Goal: Information Seeking & Learning: Understand process/instructions

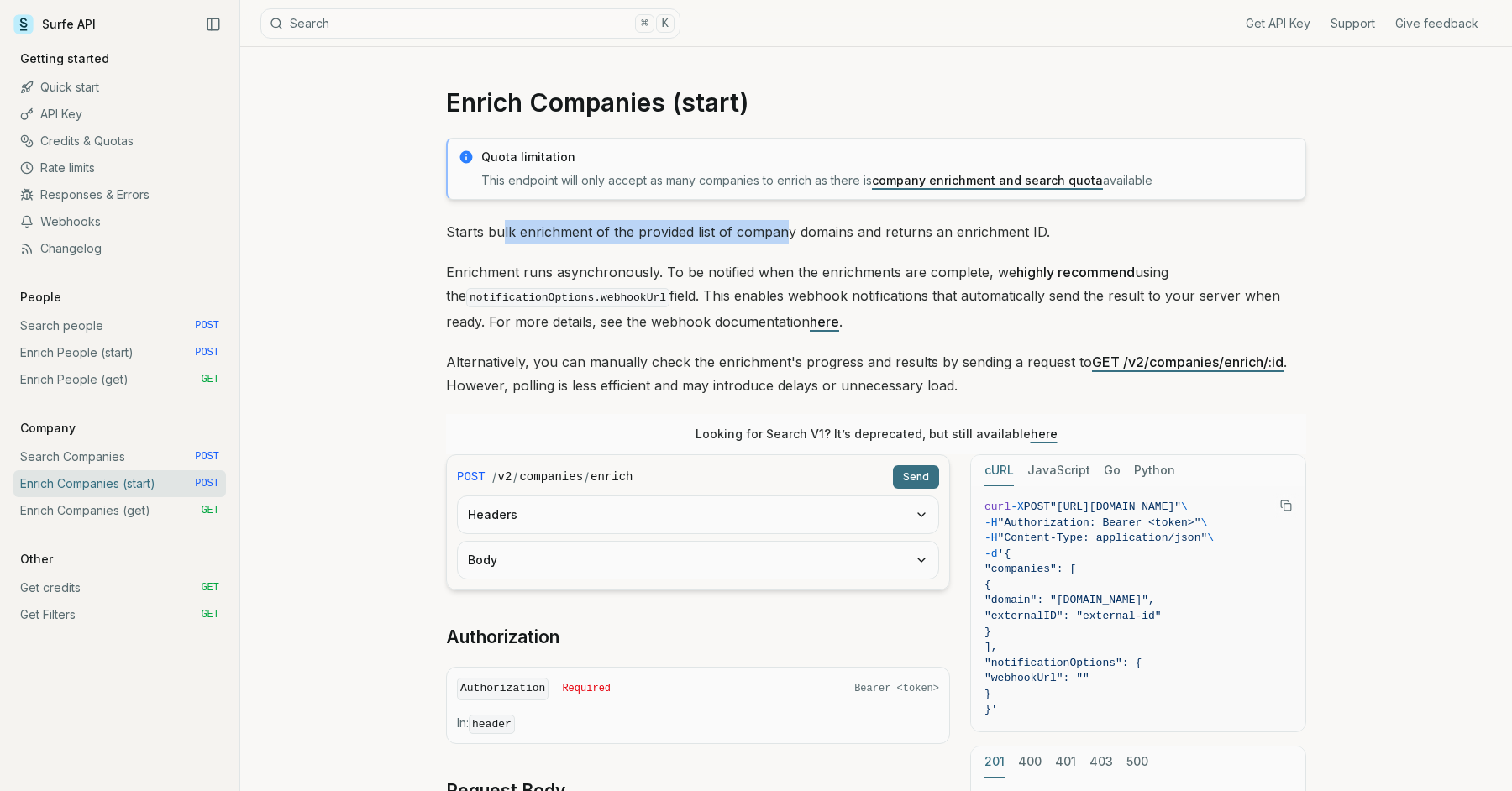
drag, startPoint x: 502, startPoint y: 234, endPoint x: 778, endPoint y: 241, distance: 276.1
click at [780, 241] on p "Starts bulk enrichment of the provided list of company domains and returns an e…" at bounding box center [876, 232] width 860 height 24
click at [778, 241] on p "Starts bulk enrichment of the provided list of company domains and returns an e…" at bounding box center [876, 232] width 860 height 24
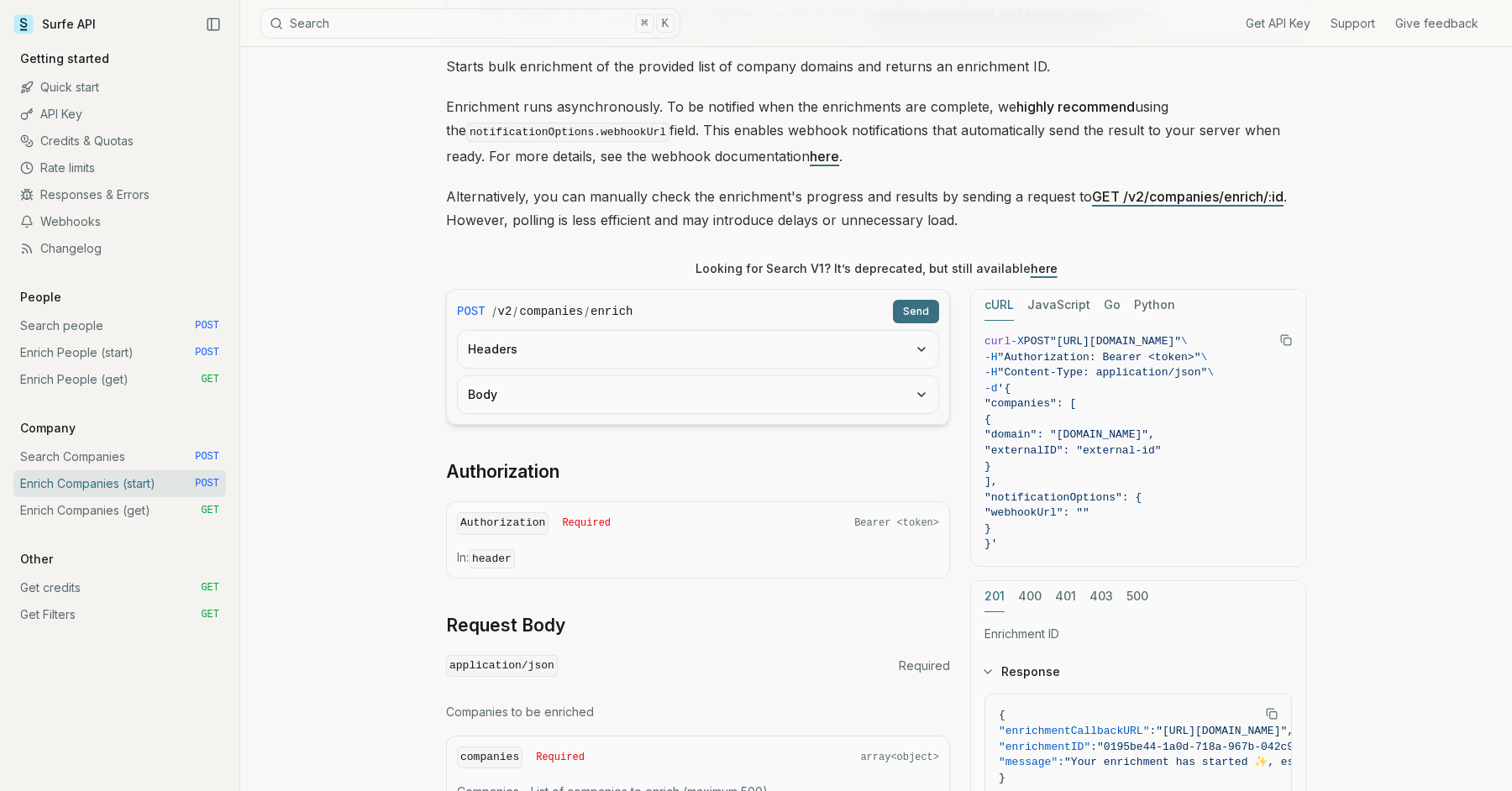
scroll to position [182, 0]
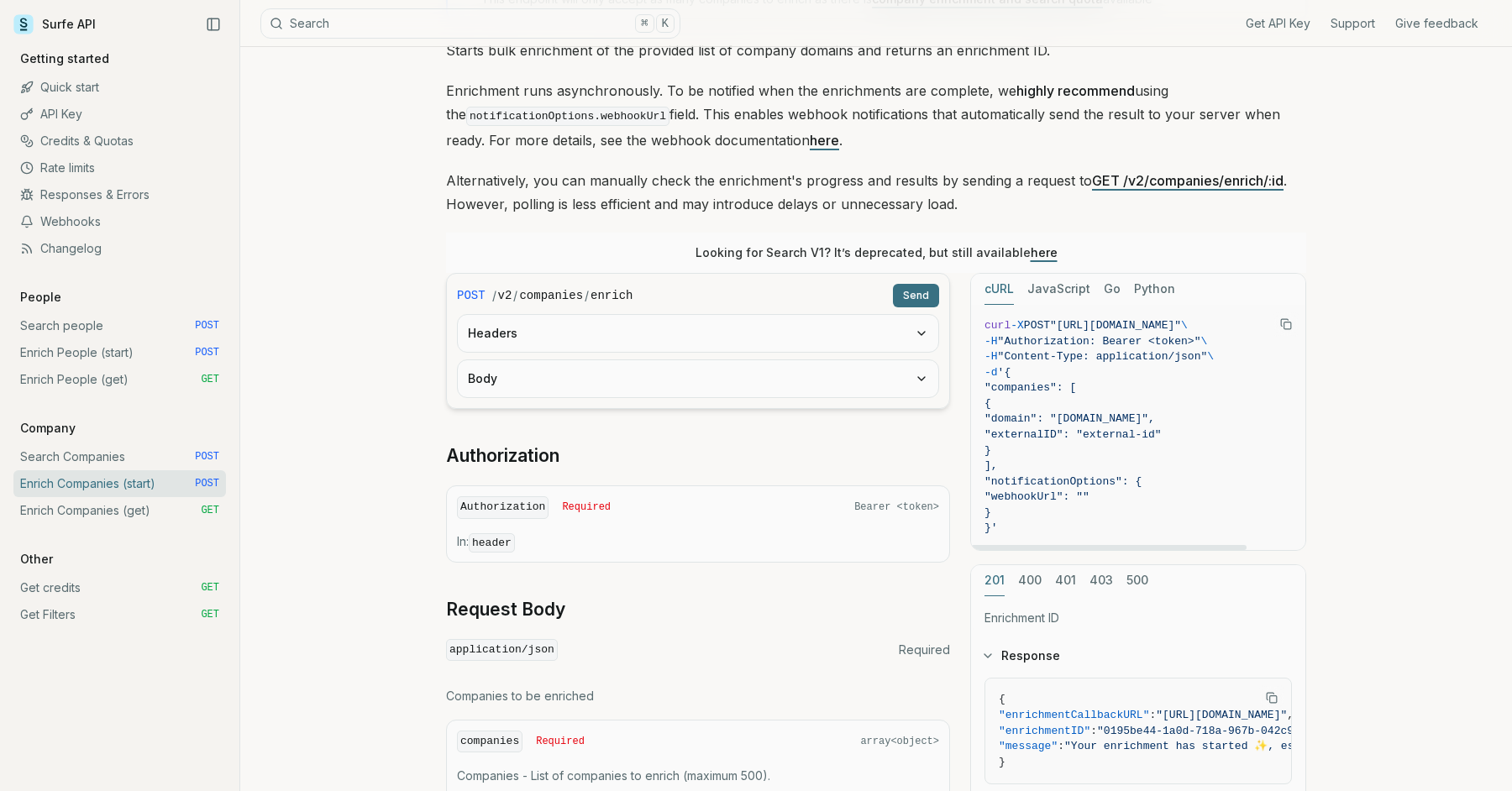
click at [1052, 288] on button "JavaScript" at bounding box center [1059, 289] width 63 height 31
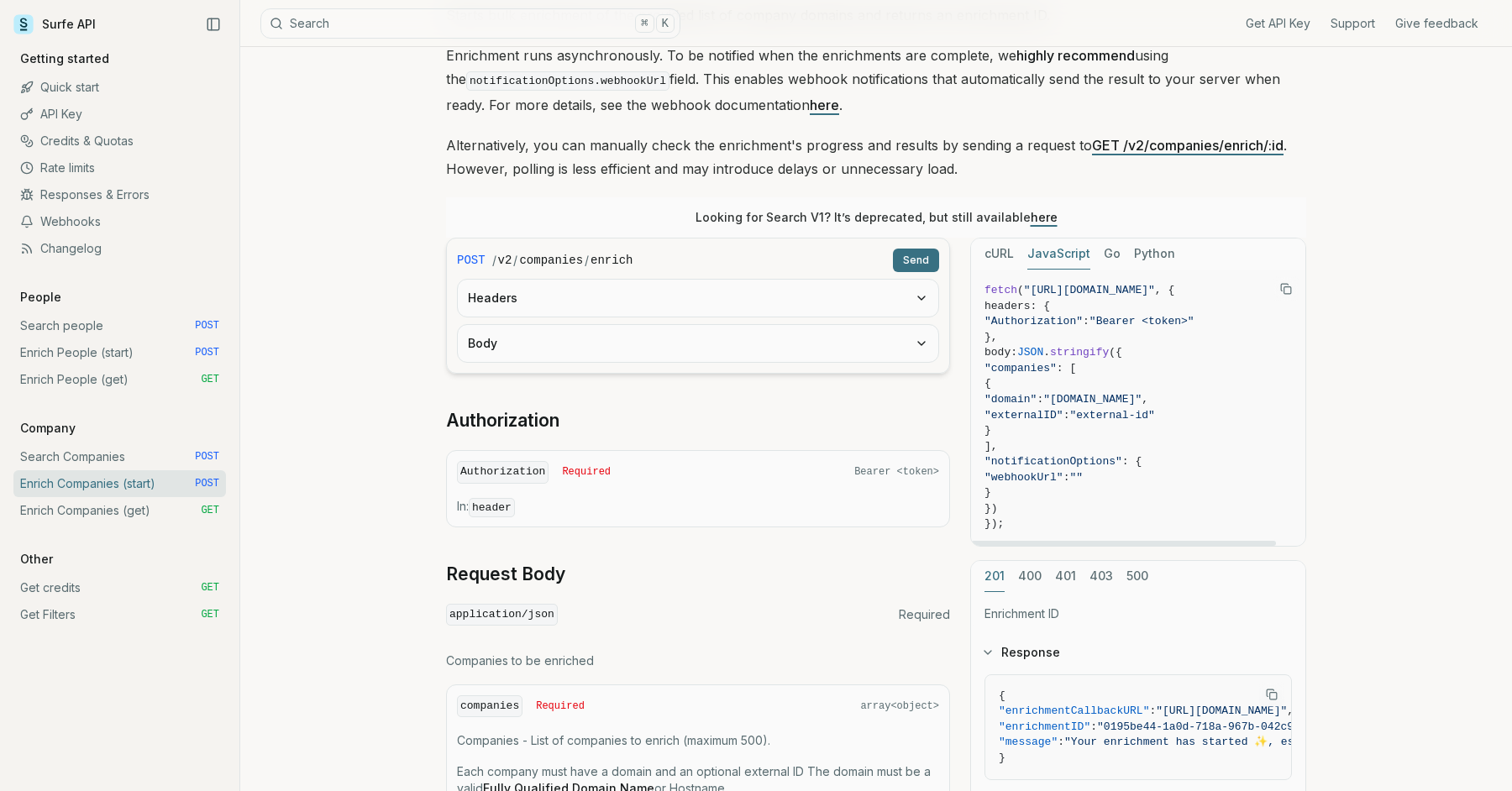
scroll to position [212, 0]
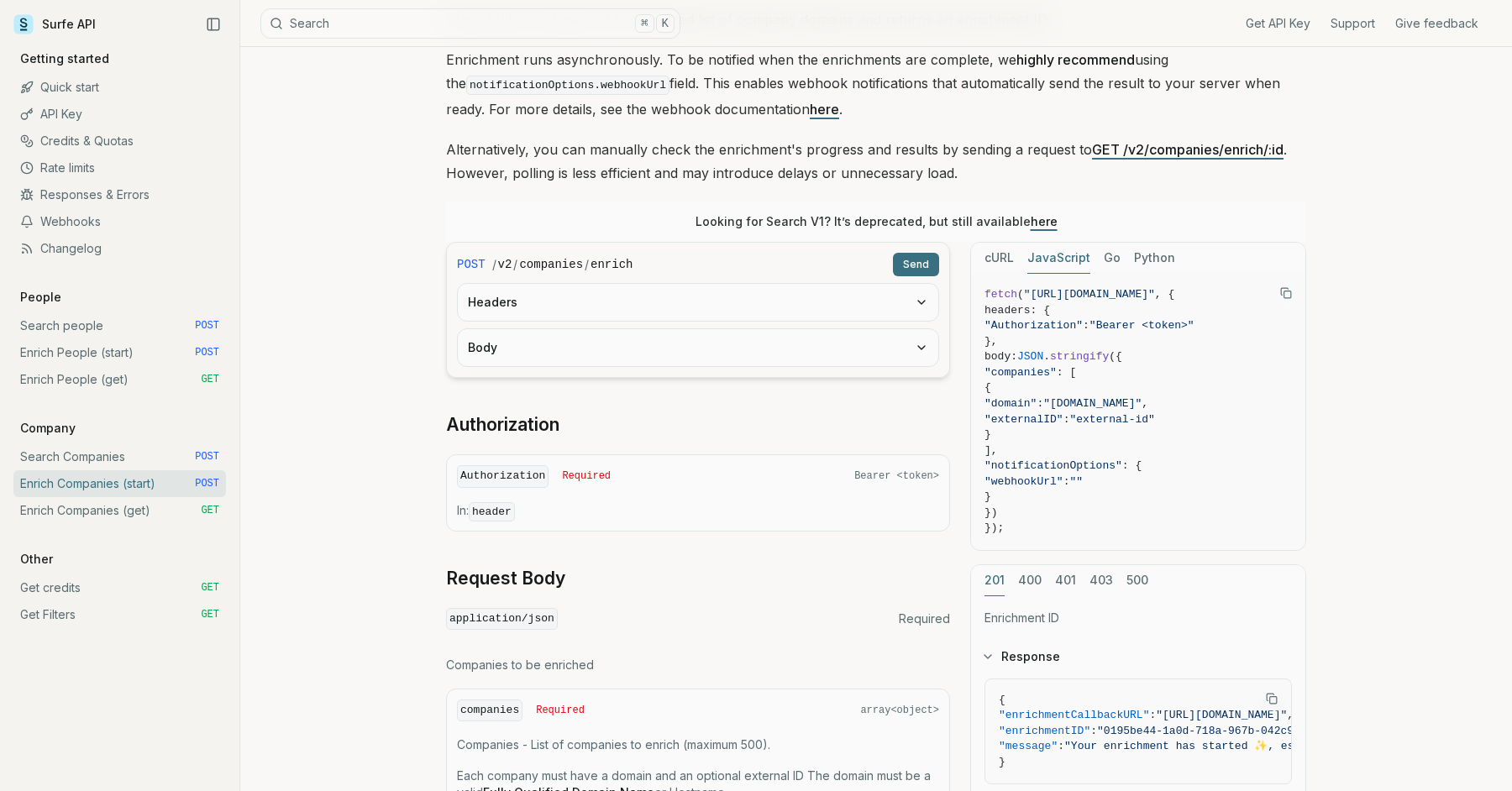
click at [717, 307] on button "Headers" at bounding box center [697, 302] width 480 height 37
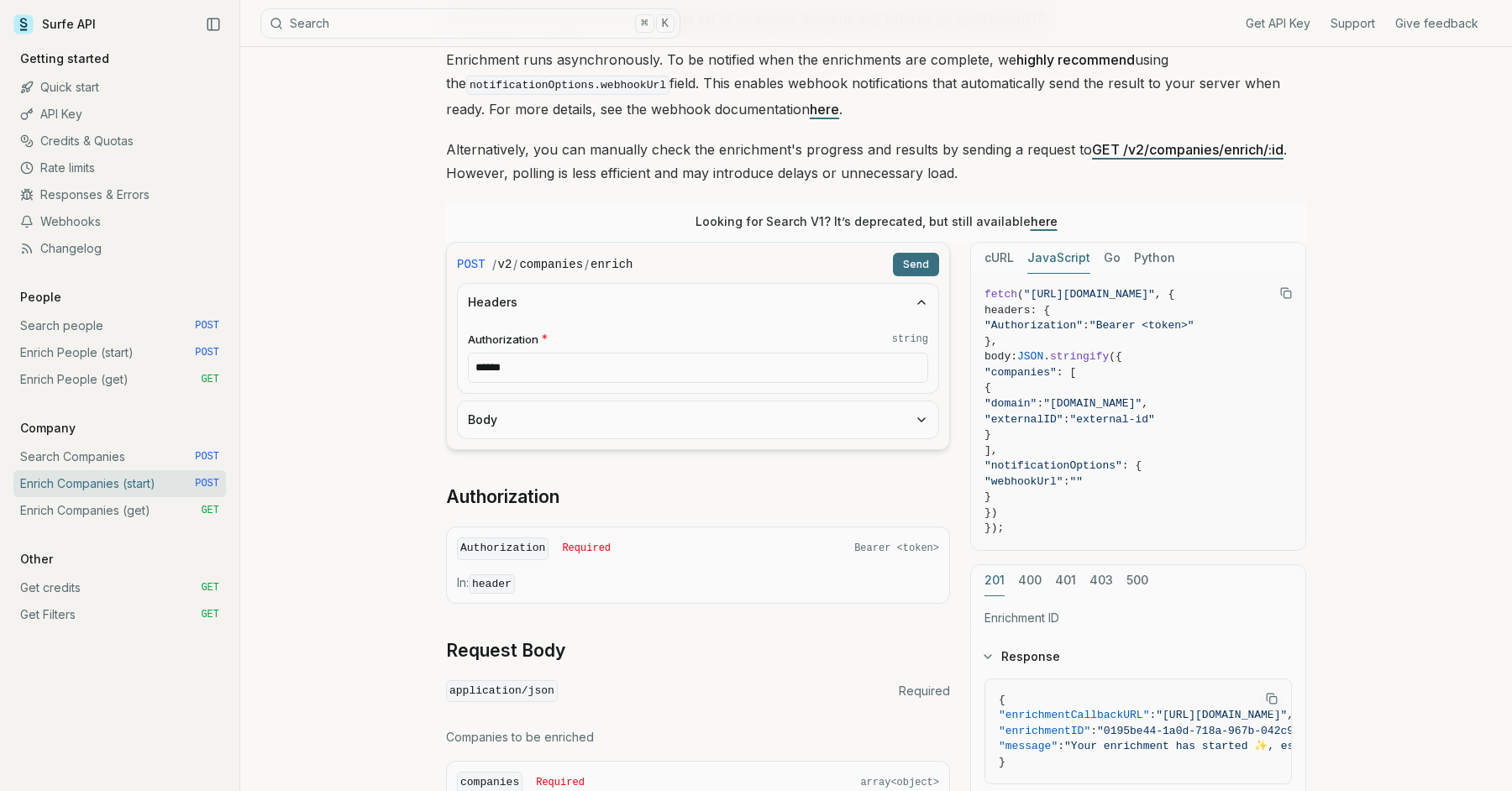
click at [717, 307] on button "Headers" at bounding box center [697, 302] width 480 height 37
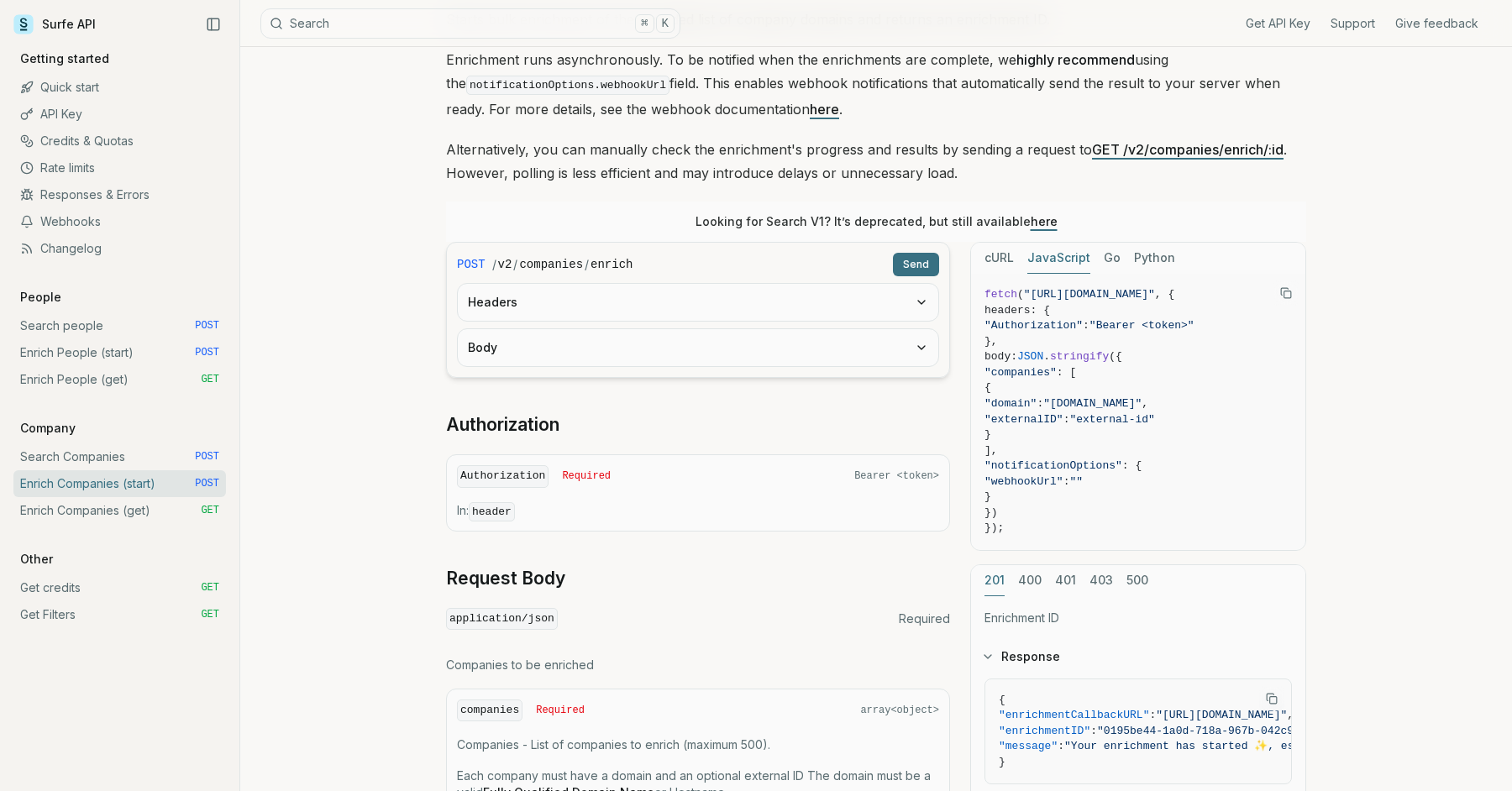
click at [717, 351] on button "Body" at bounding box center [697, 348] width 480 height 37
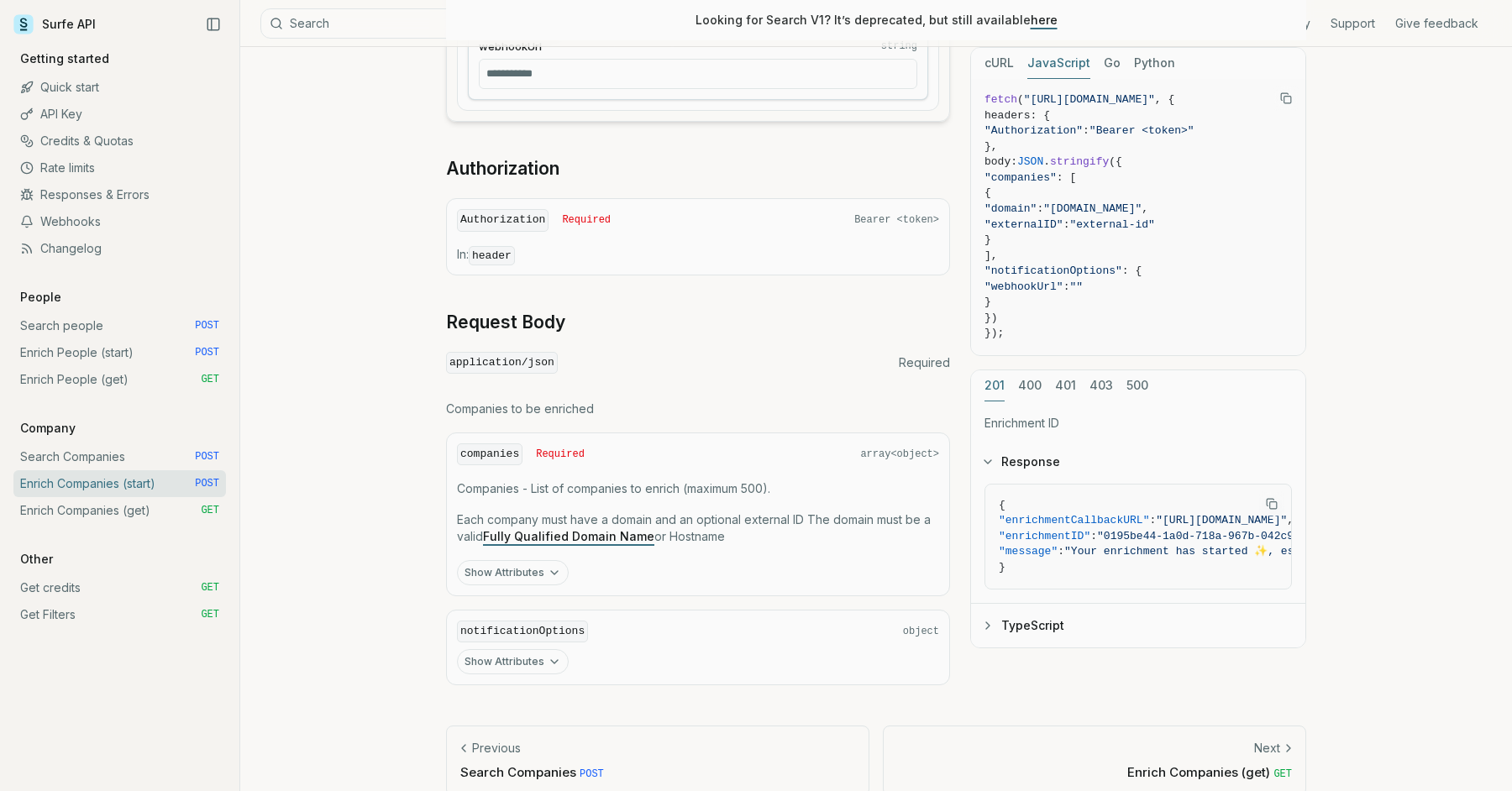
scroll to position [686, 0]
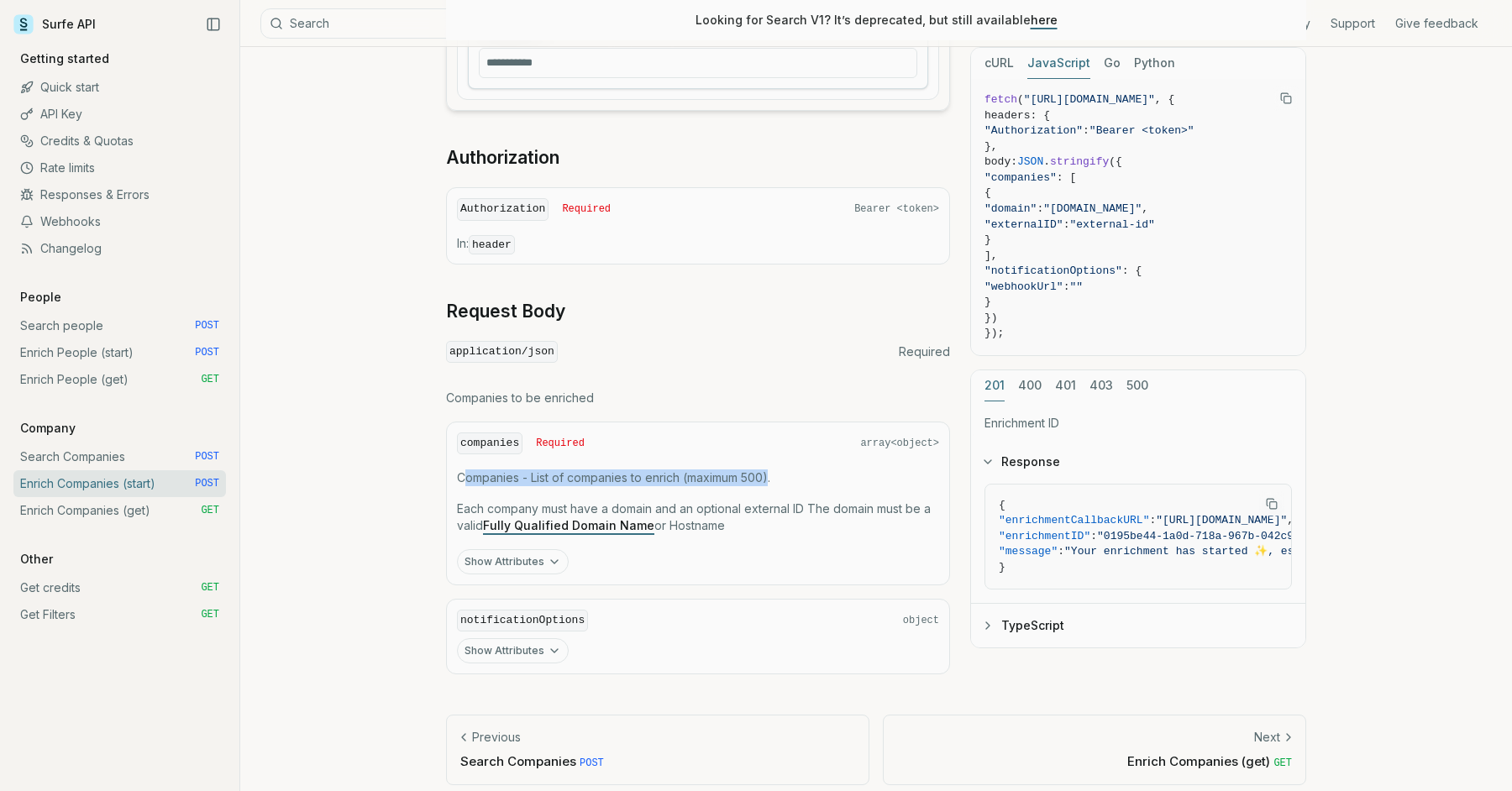
drag, startPoint x: 462, startPoint y: 467, endPoint x: 770, endPoint y: 472, distance: 308.0
click at [770, 472] on p "Companies - List of companies to enrich (maximum 500)." at bounding box center [697, 478] width 482 height 17
drag, startPoint x: 781, startPoint y: 472, endPoint x: 684, endPoint y: 473, distance: 97.0
click at [684, 473] on p "Companies - List of companies to enrich (maximum 500)." at bounding box center [697, 478] width 482 height 17
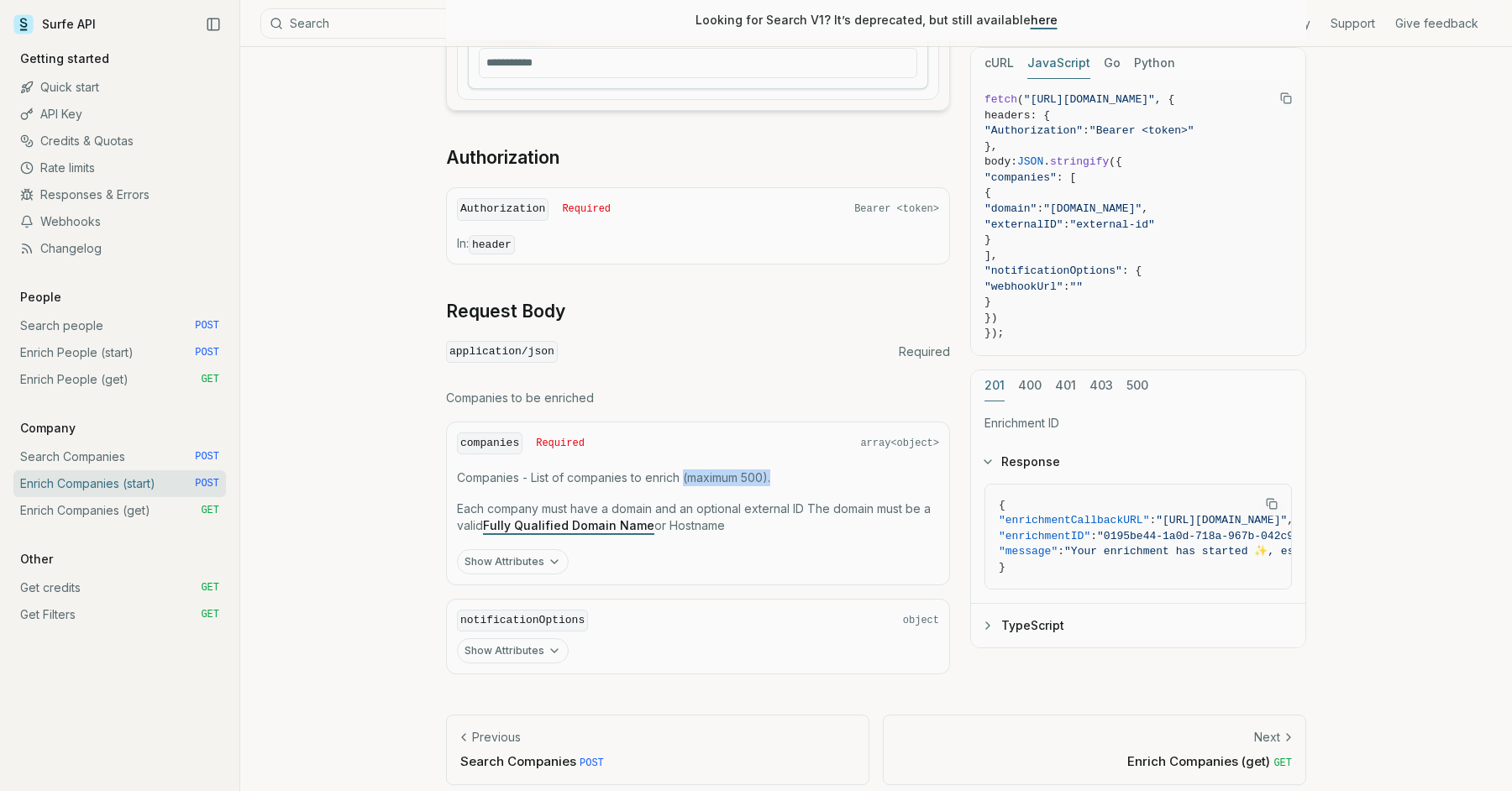
drag, startPoint x: 486, startPoint y: 497, endPoint x: 863, endPoint y: 521, distance: 377.8
click at [863, 521] on p "Each company must have a domain and an optional external ID The domain must be …" at bounding box center [697, 517] width 482 height 33
click at [551, 560] on icon "button" at bounding box center [555, 562] width 7 height 4
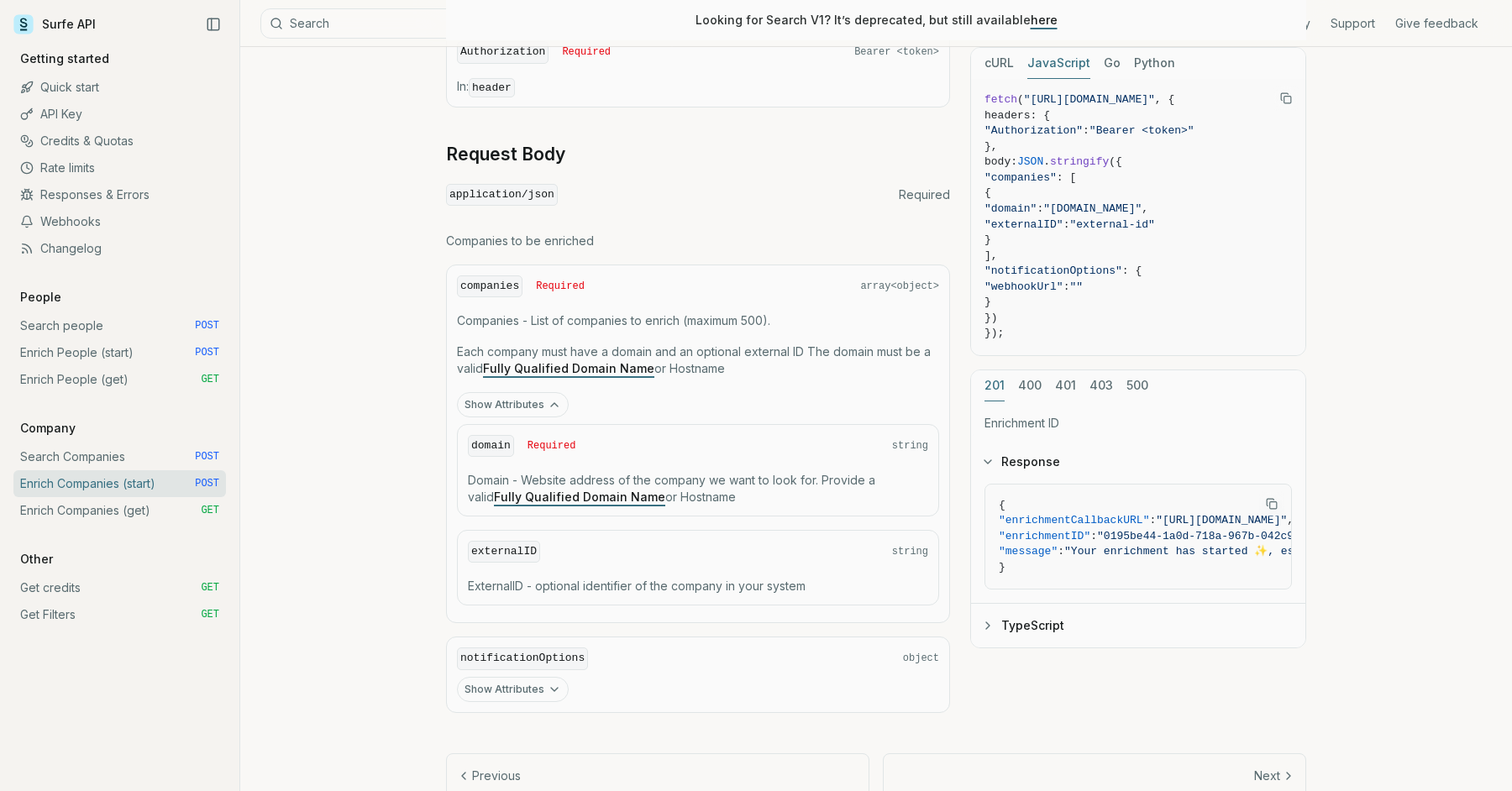
scroll to position [878, 0]
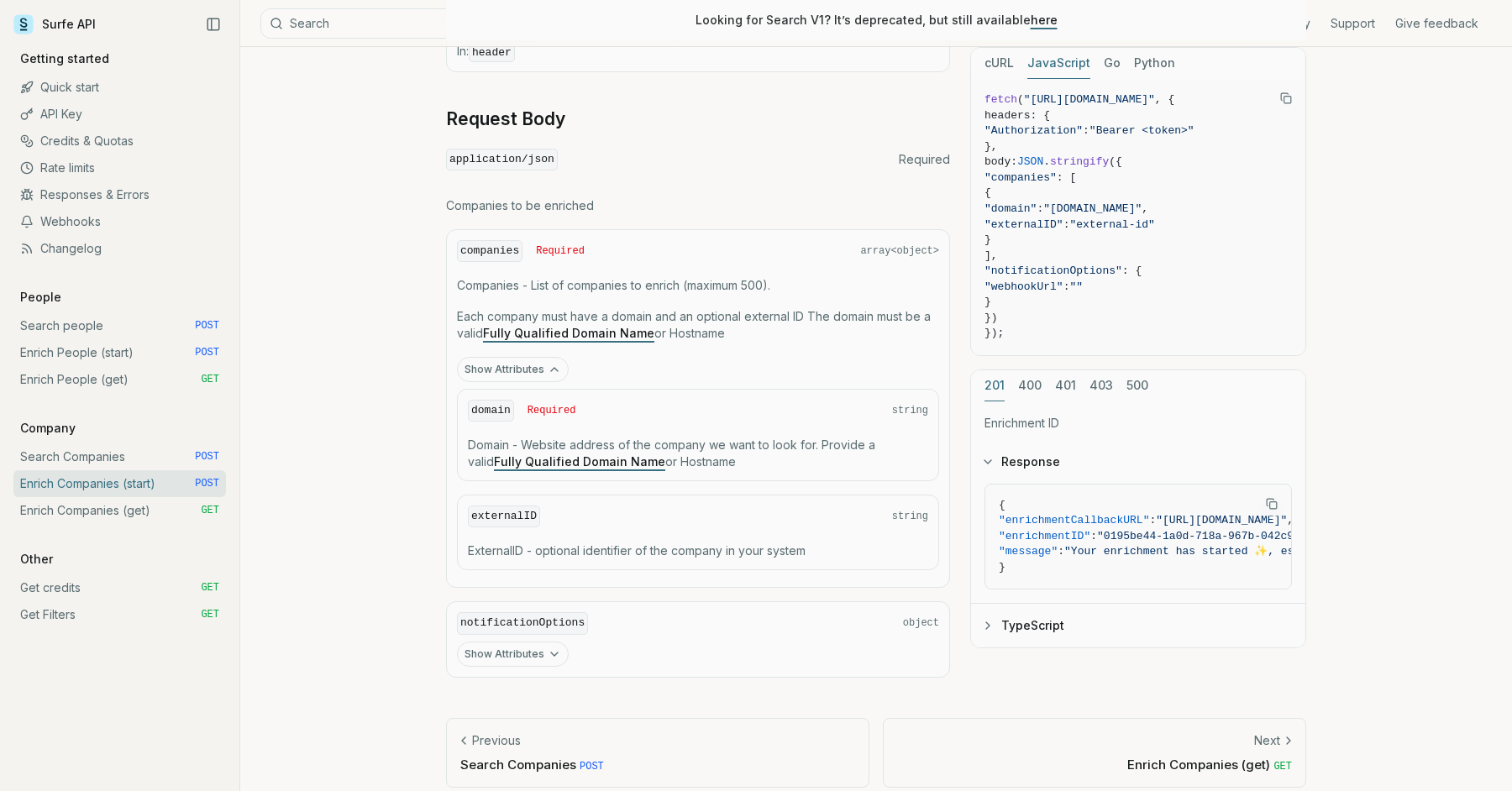
click at [612, 455] on link "Fully Qualified Domain Name" at bounding box center [580, 462] width 171 height 14
drag, startPoint x: 531, startPoint y: 538, endPoint x: 724, endPoint y: 551, distance: 193.4
click at [724, 552] on div "externalID string ExternalID - optional identifier of the company in your system" at bounding box center [697, 533] width 482 height 76
click at [724, 551] on div "externalID string ExternalID - optional identifier of the company in your system" at bounding box center [697, 533] width 482 height 76
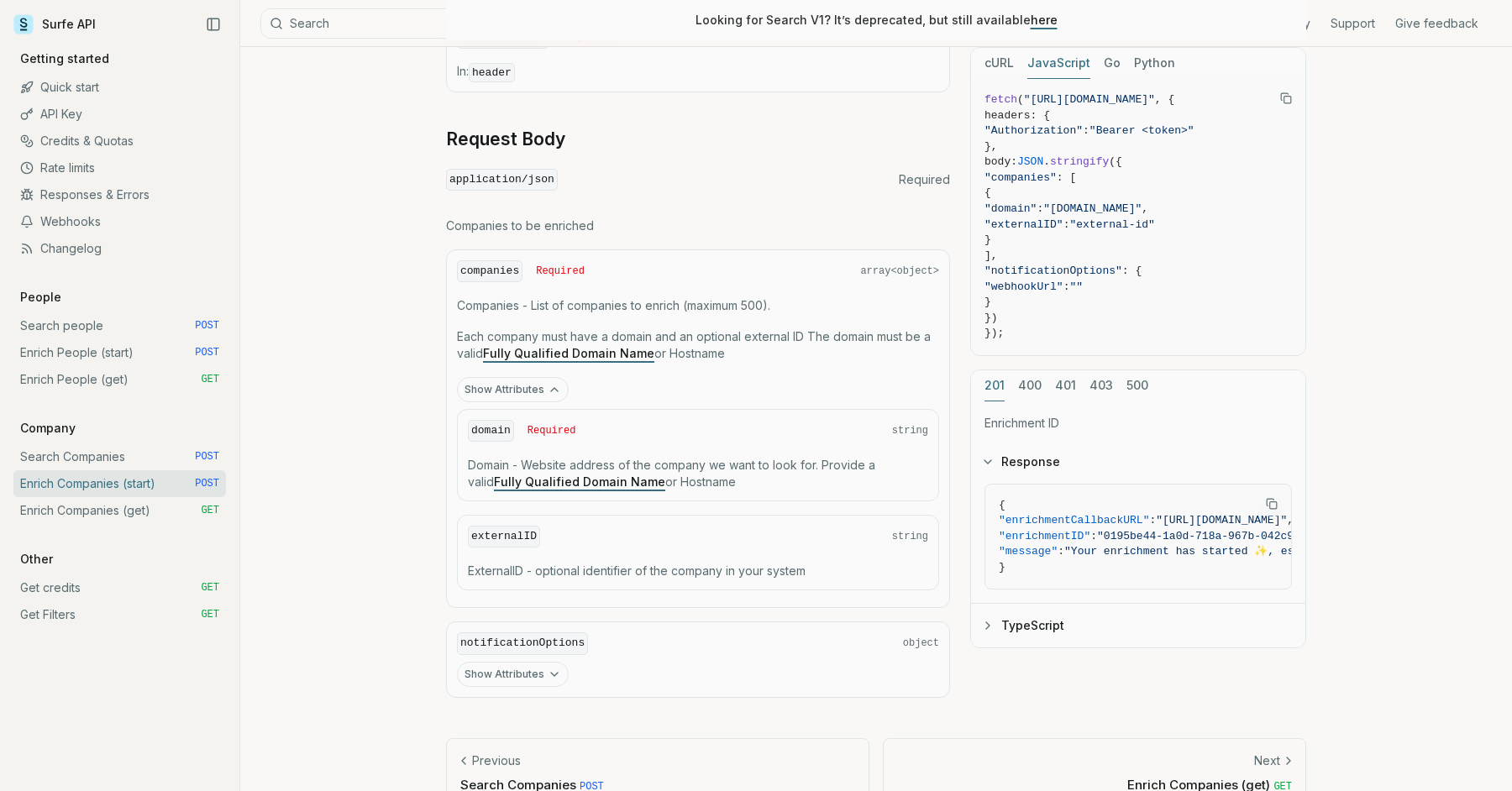
scroll to position [851, 0]
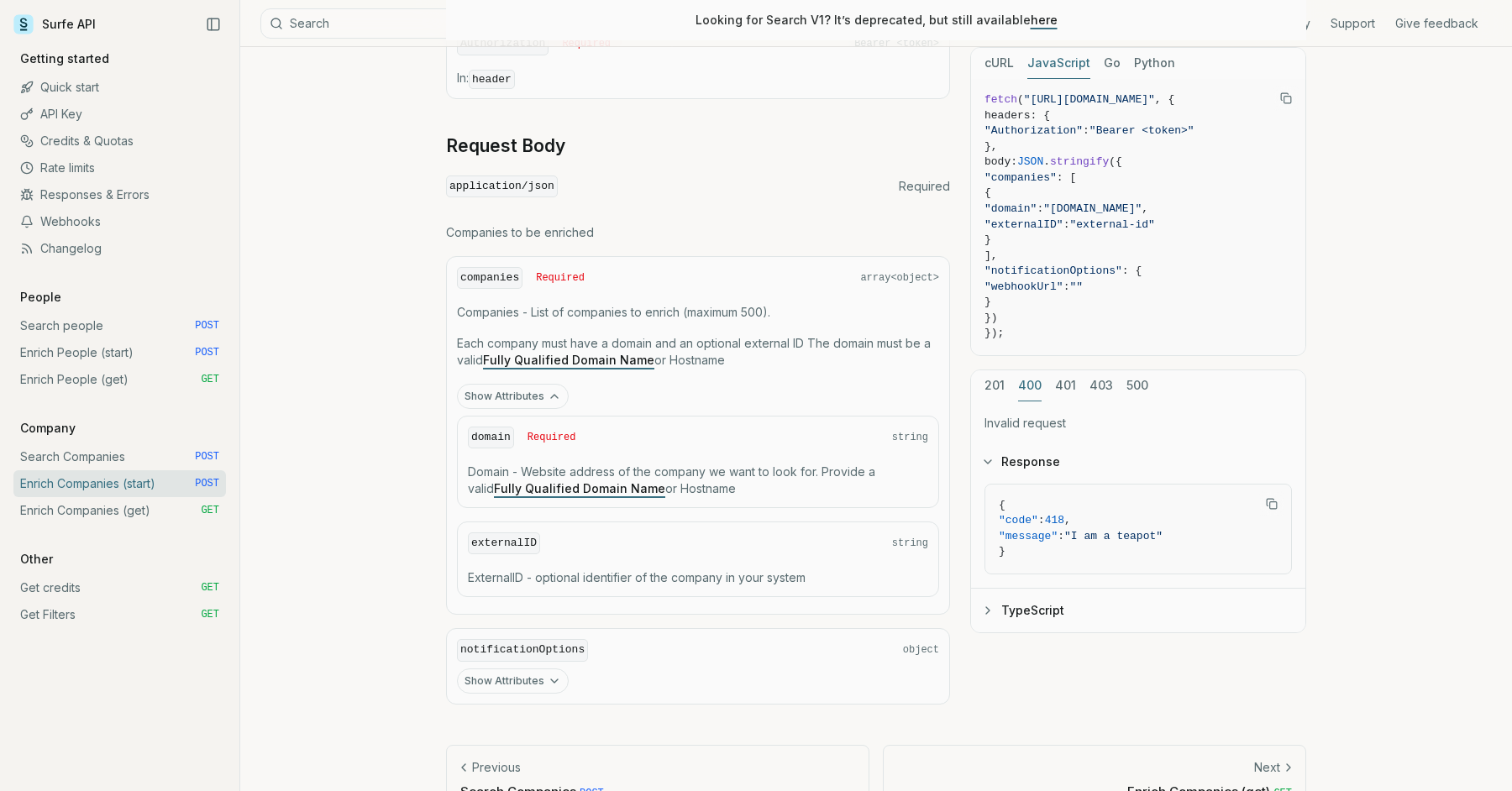
click at [1031, 382] on button "400" at bounding box center [1030, 385] width 24 height 31
click at [992, 384] on button "201" at bounding box center [994, 385] width 20 height 31
click at [1033, 630] on button "TypeScript" at bounding box center [1138, 626] width 335 height 44
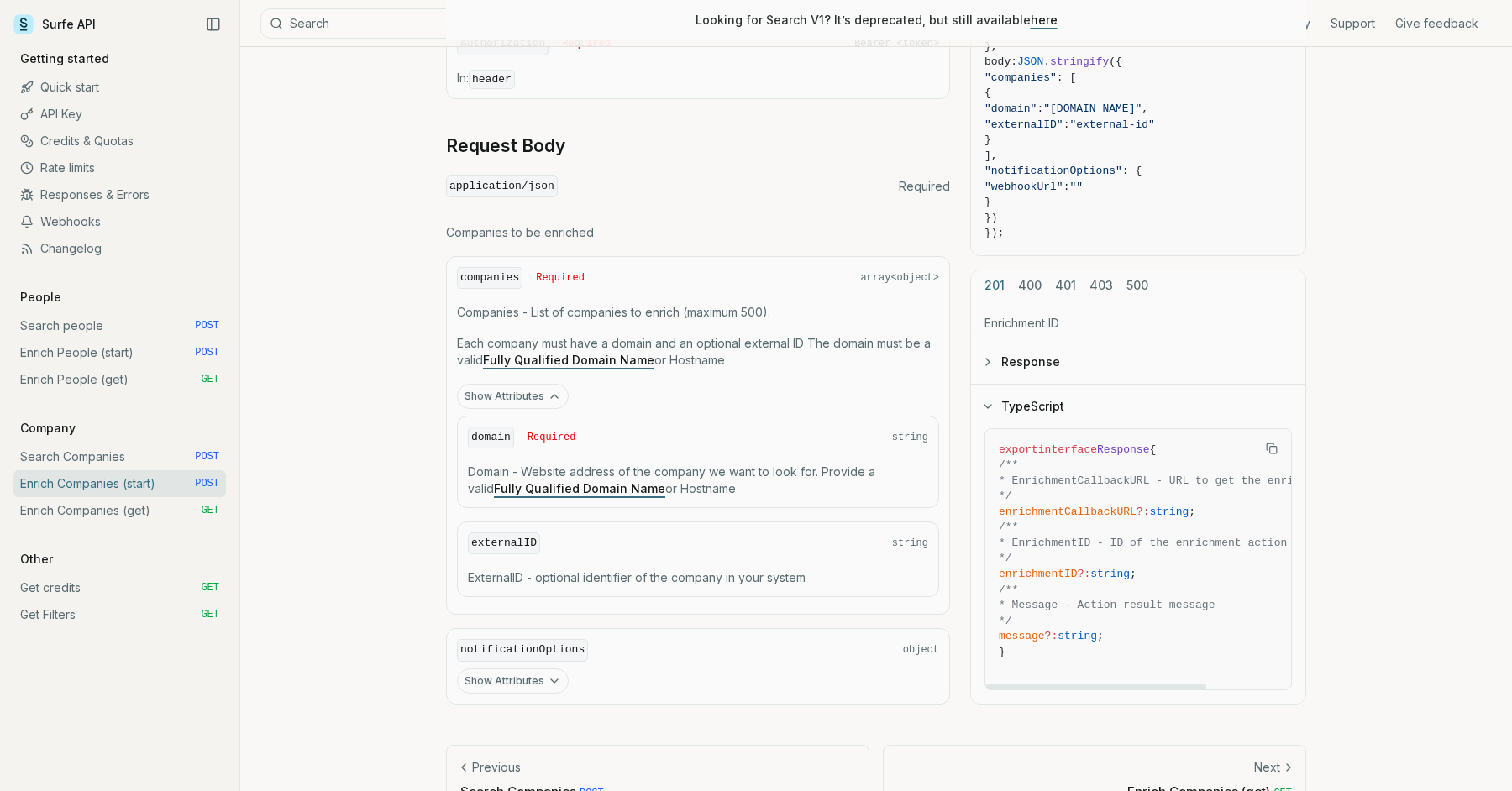
scroll to position [0, 0]
click at [1023, 356] on button "Response" at bounding box center [1138, 362] width 335 height 44
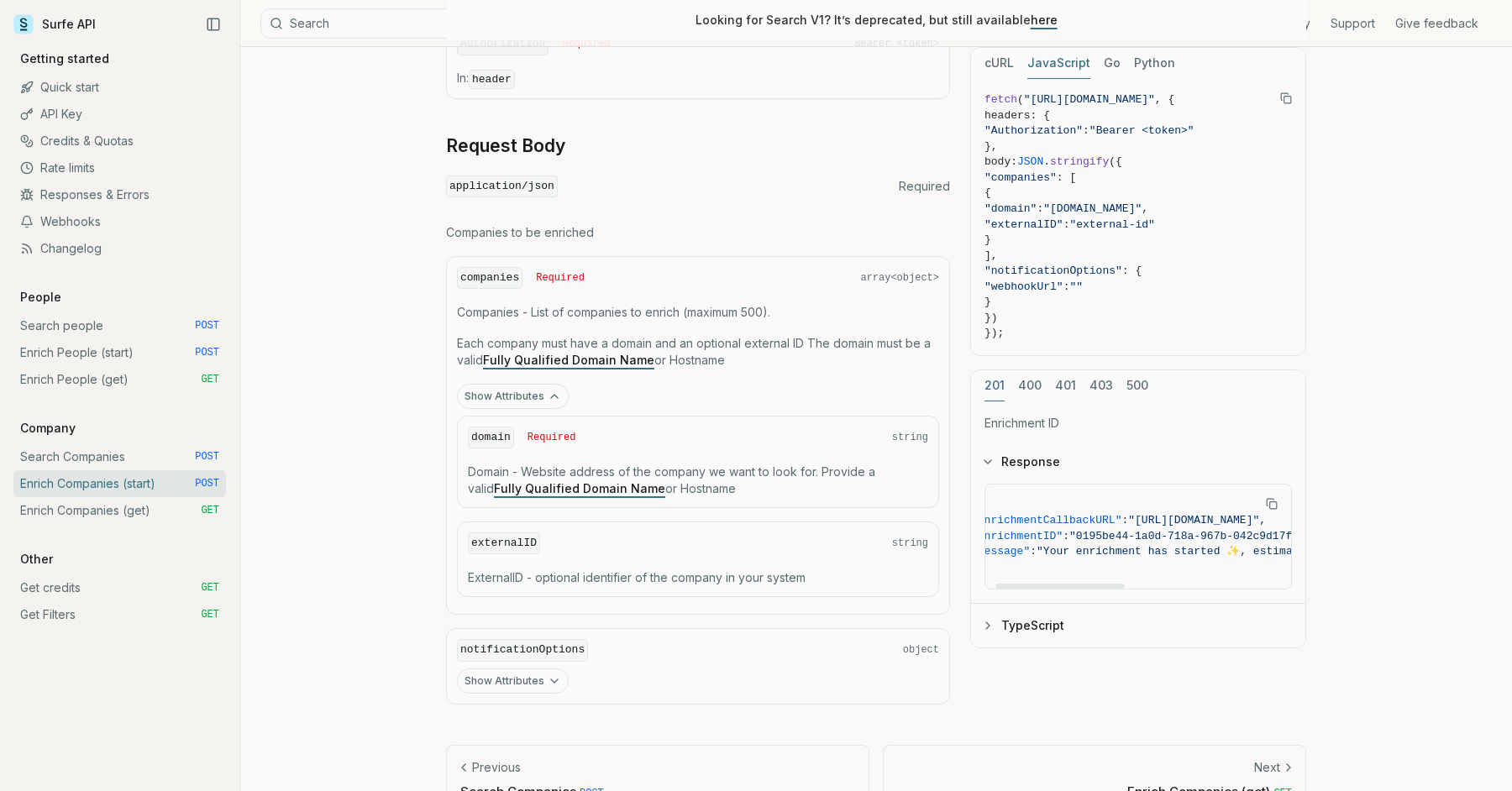
scroll to position [0, 25]
click at [1033, 382] on button "400" at bounding box center [1030, 385] width 24 height 31
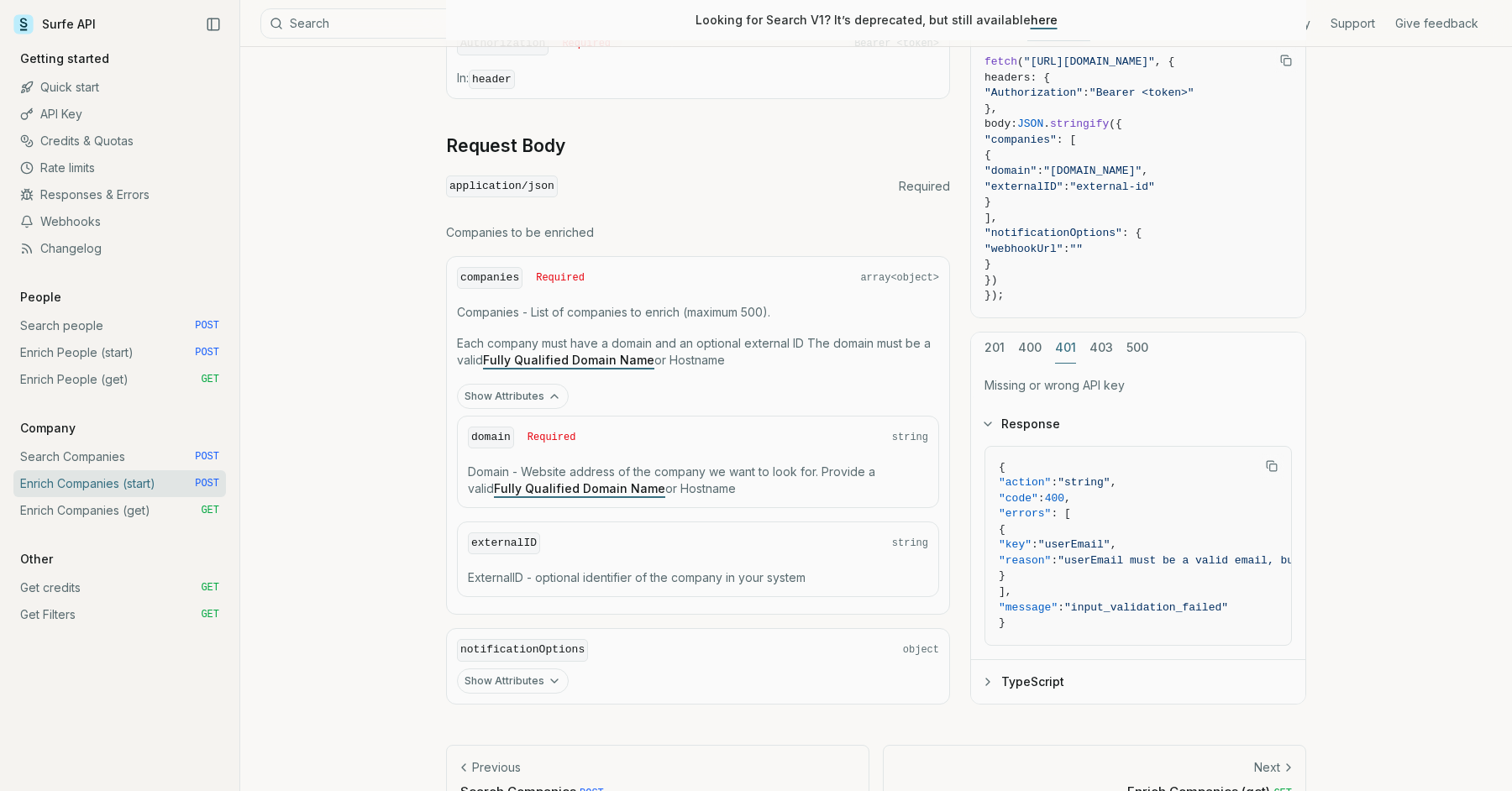
click at [1068, 391] on div "201 400 401 403 500 Missing or wrong API key Response { "action" : "string" , "…" at bounding box center [1138, 518] width 336 height 373
click at [1105, 330] on div "cURL JavaScript Go Python fetch ( "[URL][DOMAIN_NAME]" , { headers: { "Authoriz…" at bounding box center [1138, 357] width 336 height 695
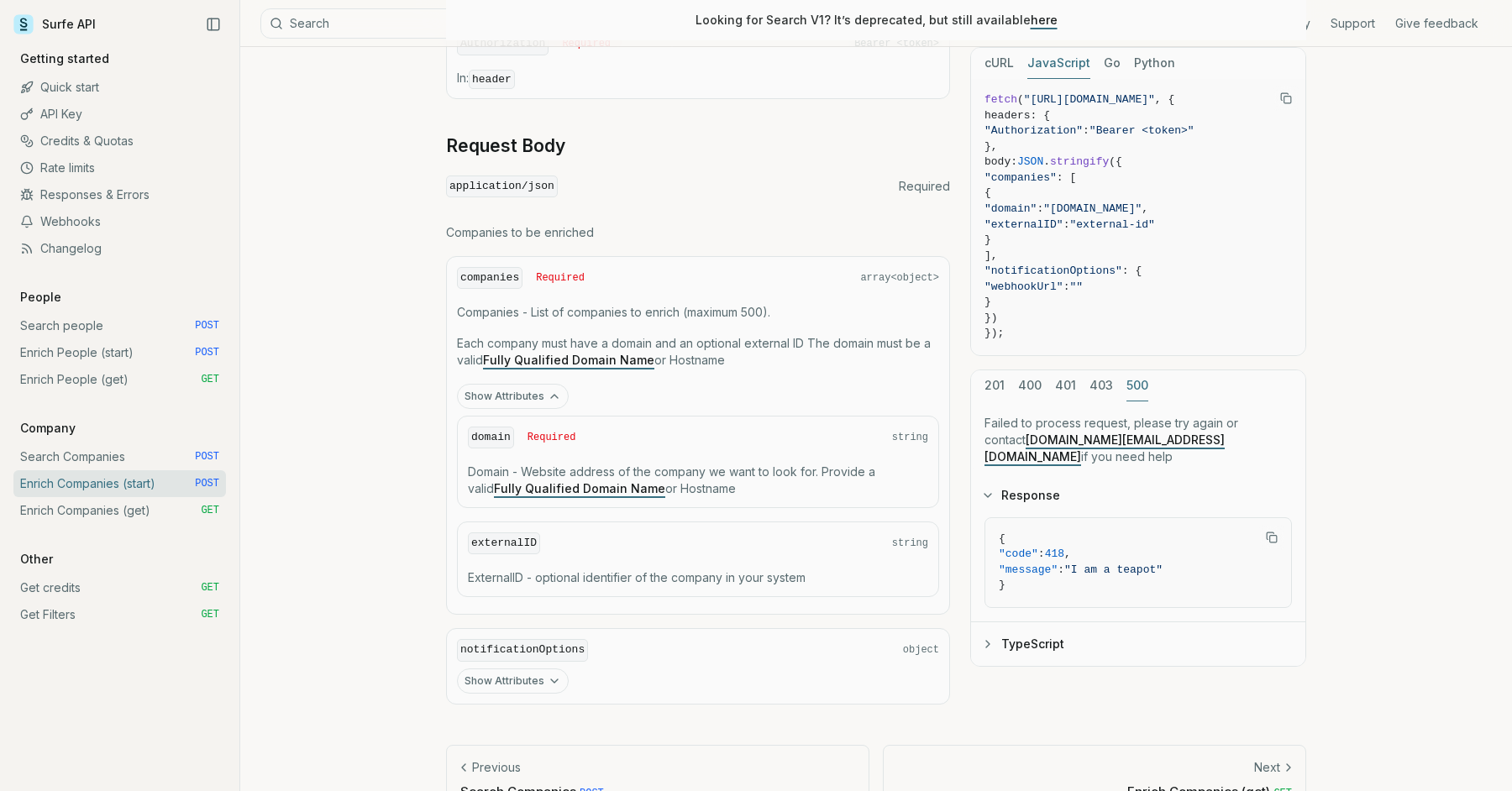
click at [1134, 381] on button "500" at bounding box center [1137, 385] width 22 height 31
drag, startPoint x: 1082, startPoint y: 421, endPoint x: 1209, endPoint y: 418, distance: 127.0
click at [1209, 418] on p "Failed to process request, please try again or contact [DOMAIN_NAME][EMAIL_ADDR…" at bounding box center [1138, 440] width 307 height 50
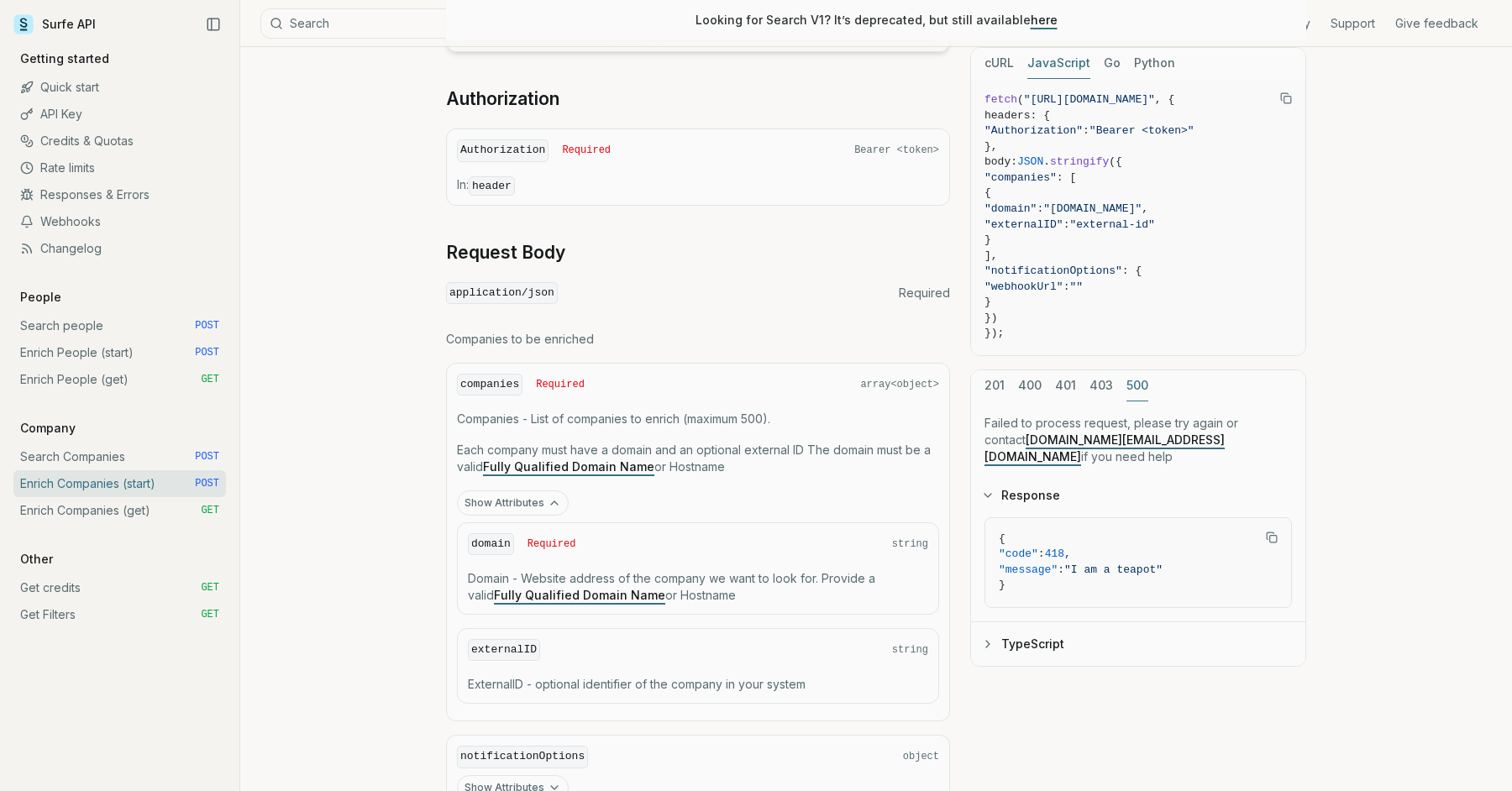
scroll to position [878, 0]
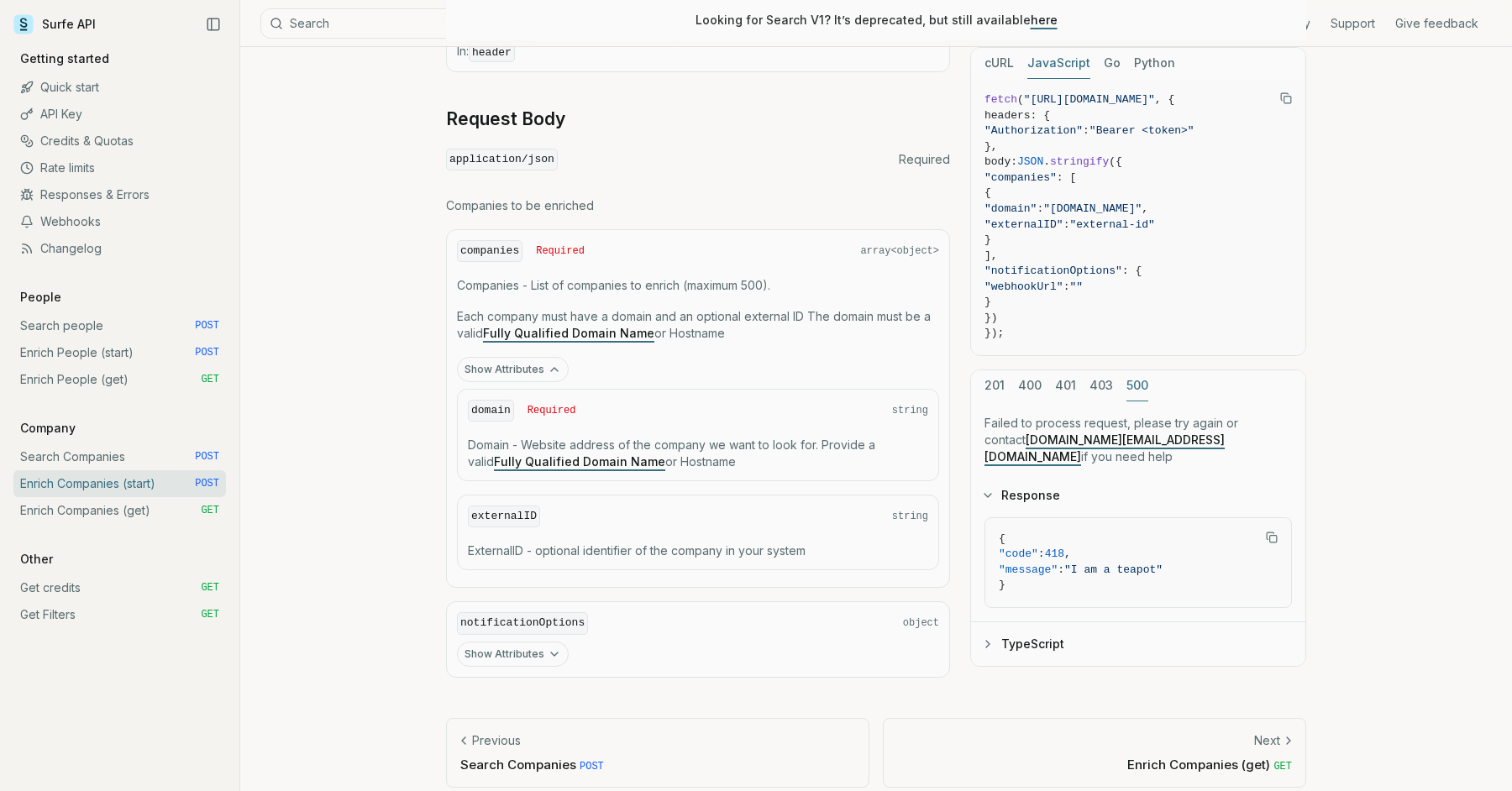
click at [1276, 732] on p "Next" at bounding box center [1267, 740] width 26 height 17
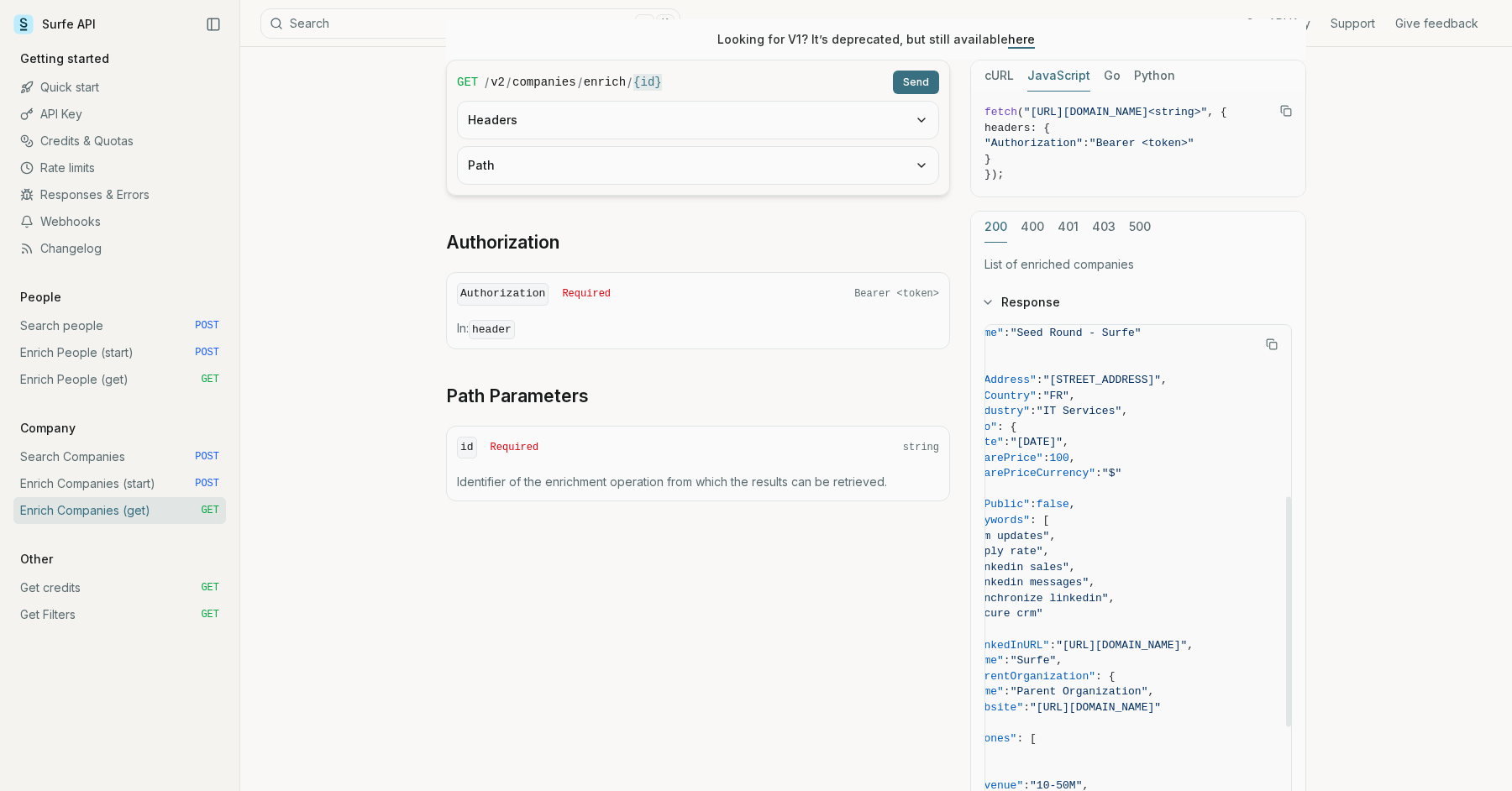
scroll to position [379, 34]
drag, startPoint x: 1090, startPoint y: 398, endPoint x: 1158, endPoint y: 399, distance: 68.0
click at [1121, 399] on span ""IT Services"" at bounding box center [1079, 404] width 85 height 12
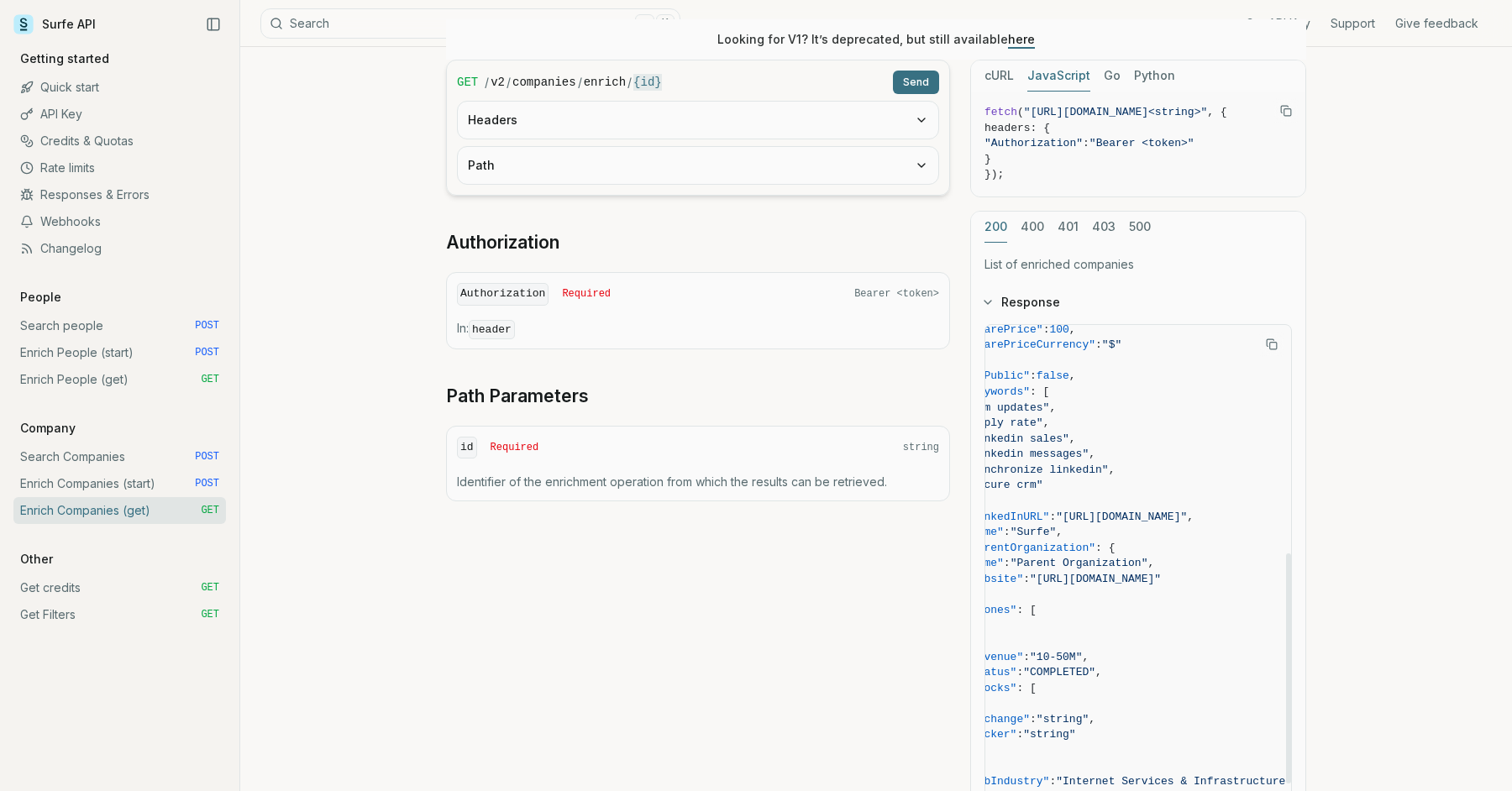
scroll to position [504, 34]
drag, startPoint x: 1024, startPoint y: 399, endPoint x: 1121, endPoint y: 481, distance: 127.0
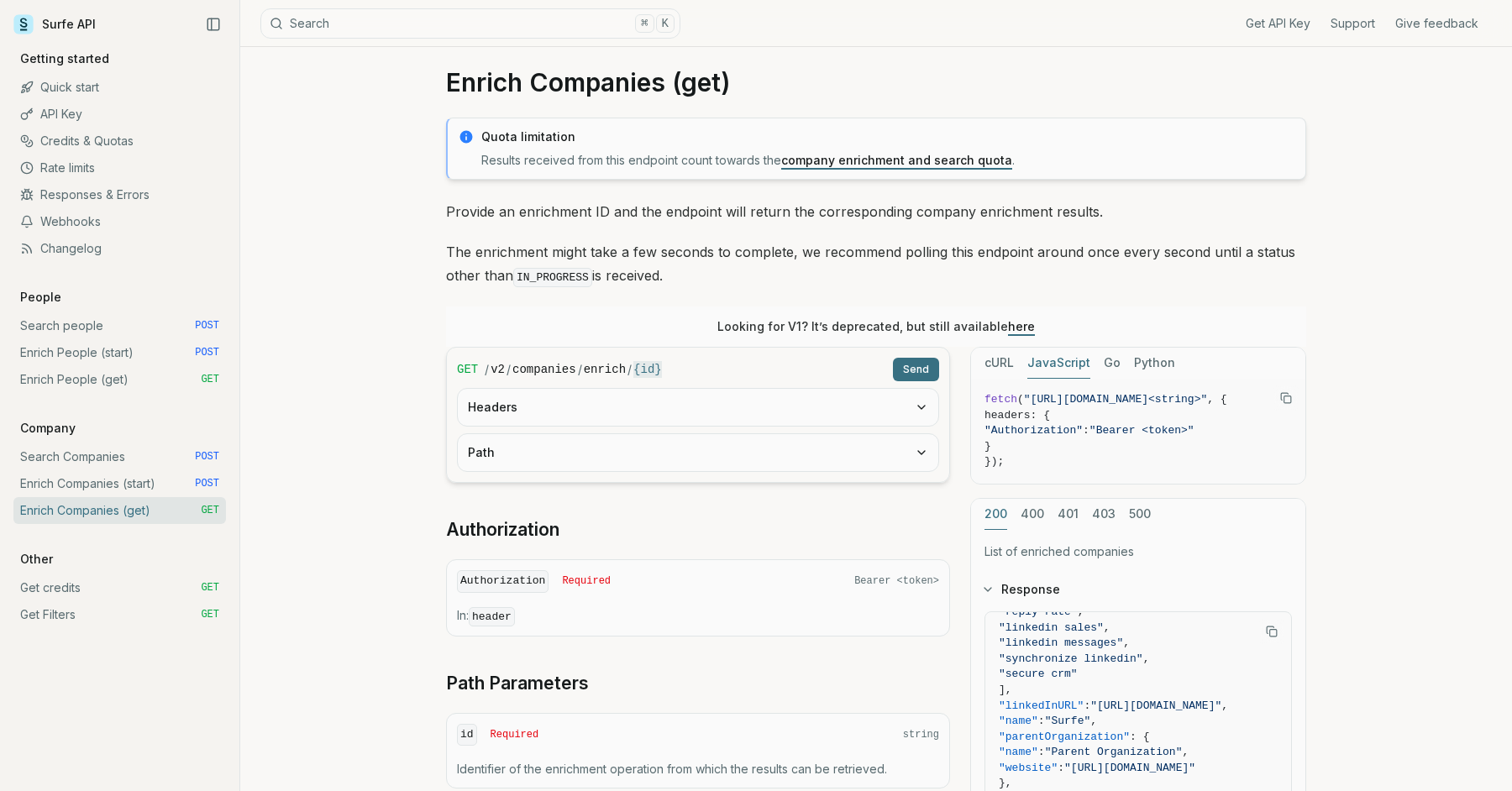
scroll to position [0, 0]
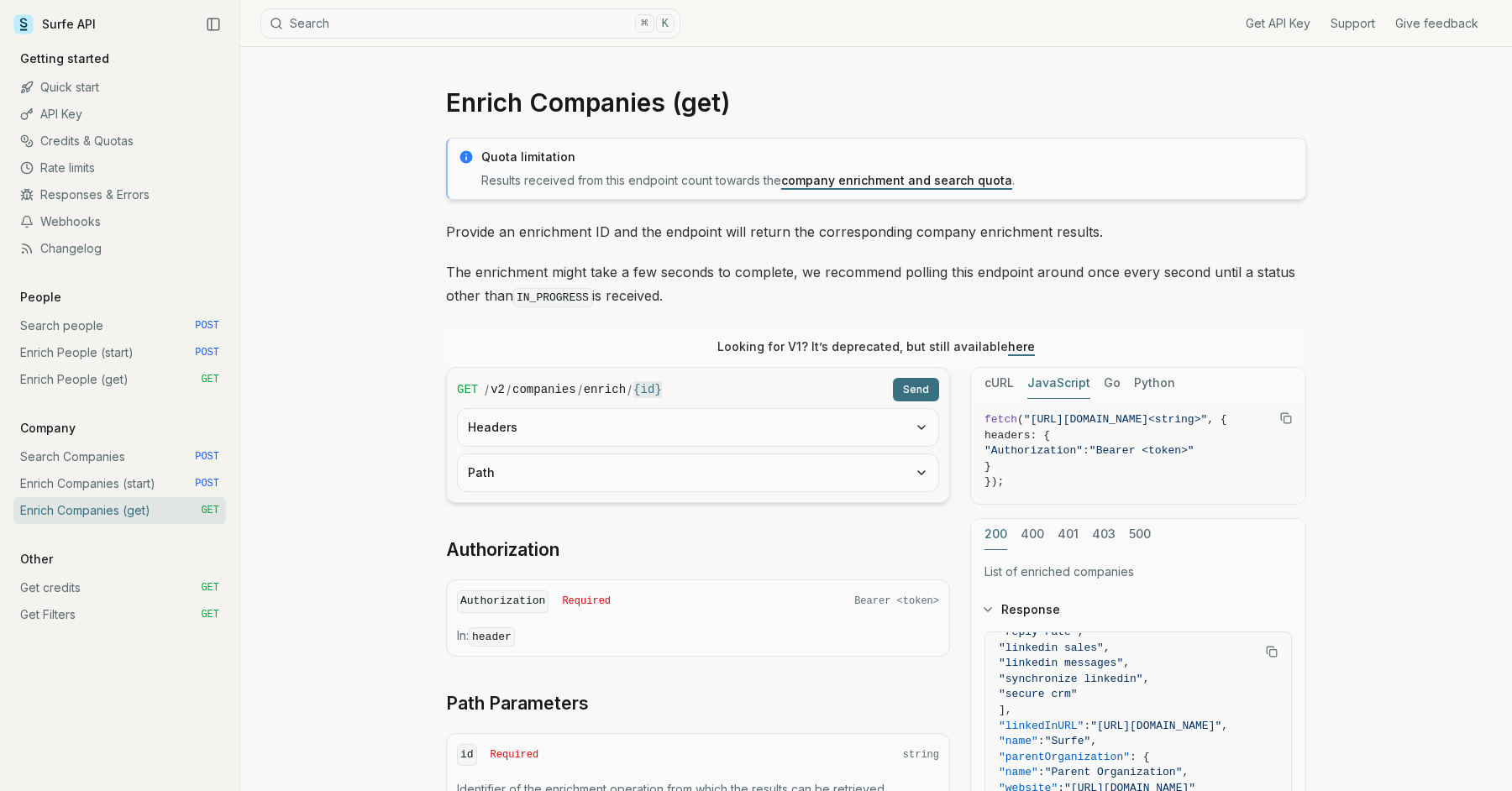
click at [150, 481] on link "Enrich Companies (start) POST" at bounding box center [119, 484] width 212 height 27
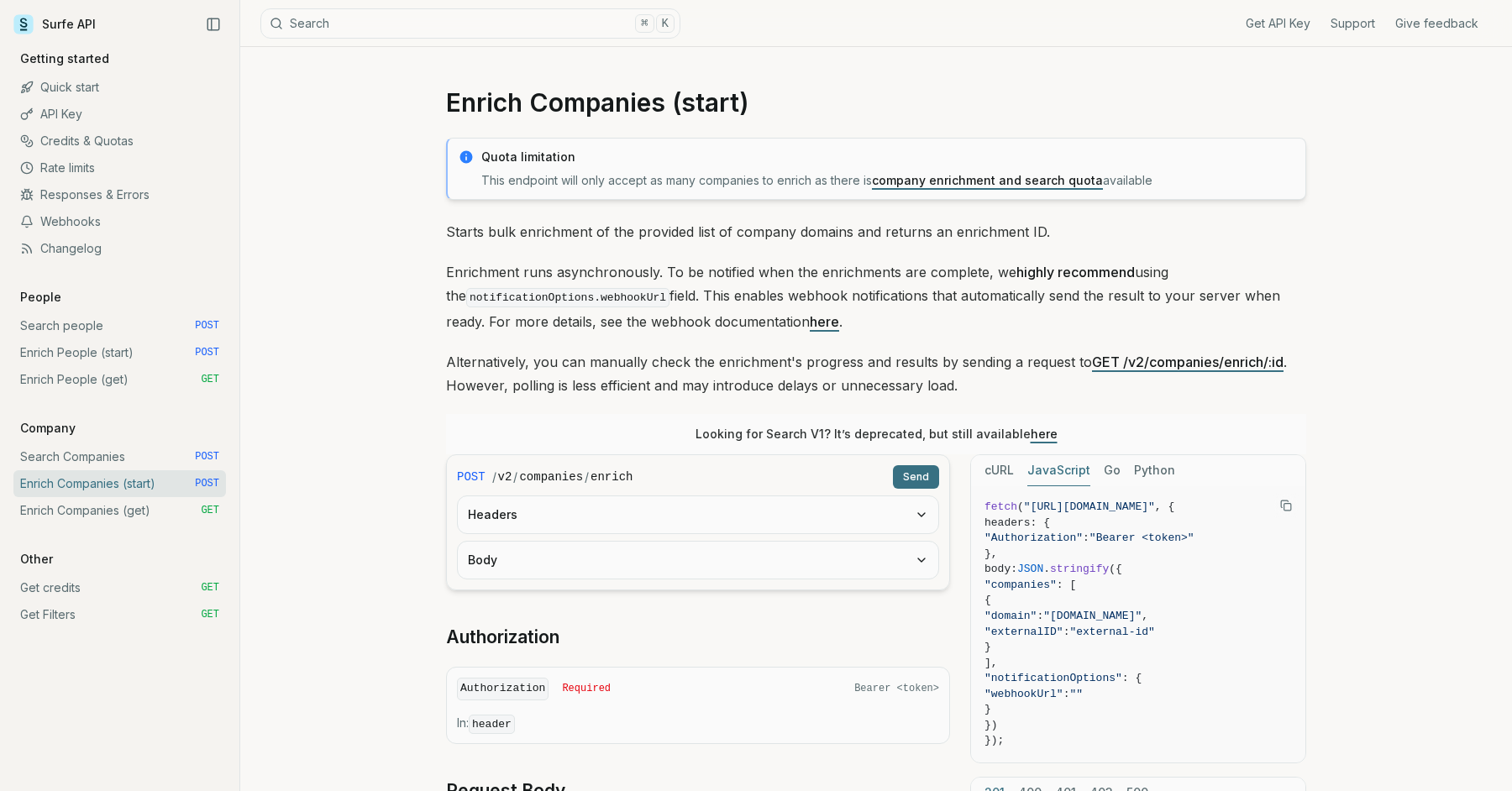
click at [147, 507] on link "Enrich Companies (get) GET" at bounding box center [119, 510] width 212 height 27
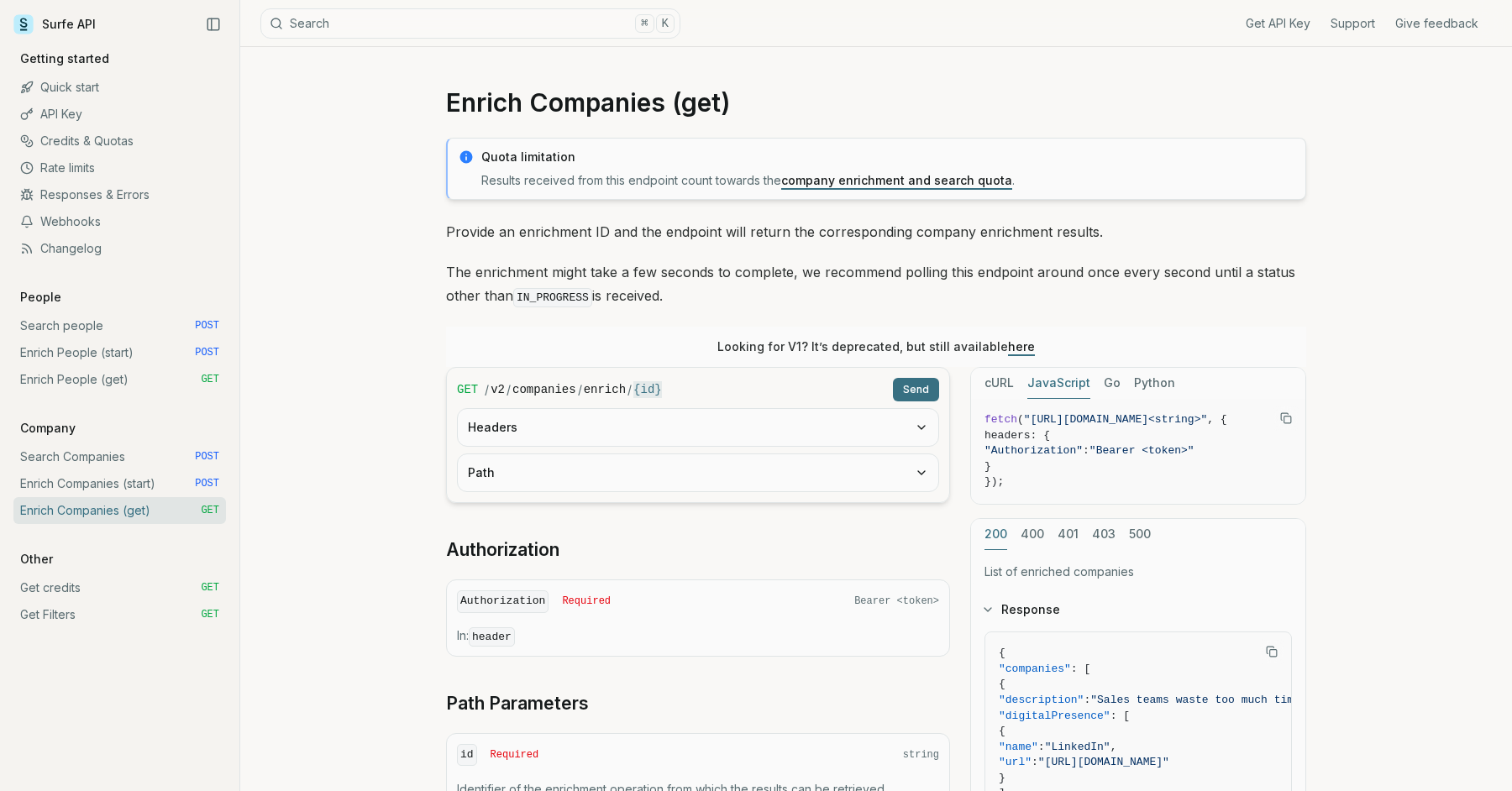
click at [359, 383] on div "Enrich Companies (get) Quota limitation Results received from this endpoint cou…" at bounding box center [876, 687] width 1272 height 1280
